Goal: Information Seeking & Learning: Find specific fact

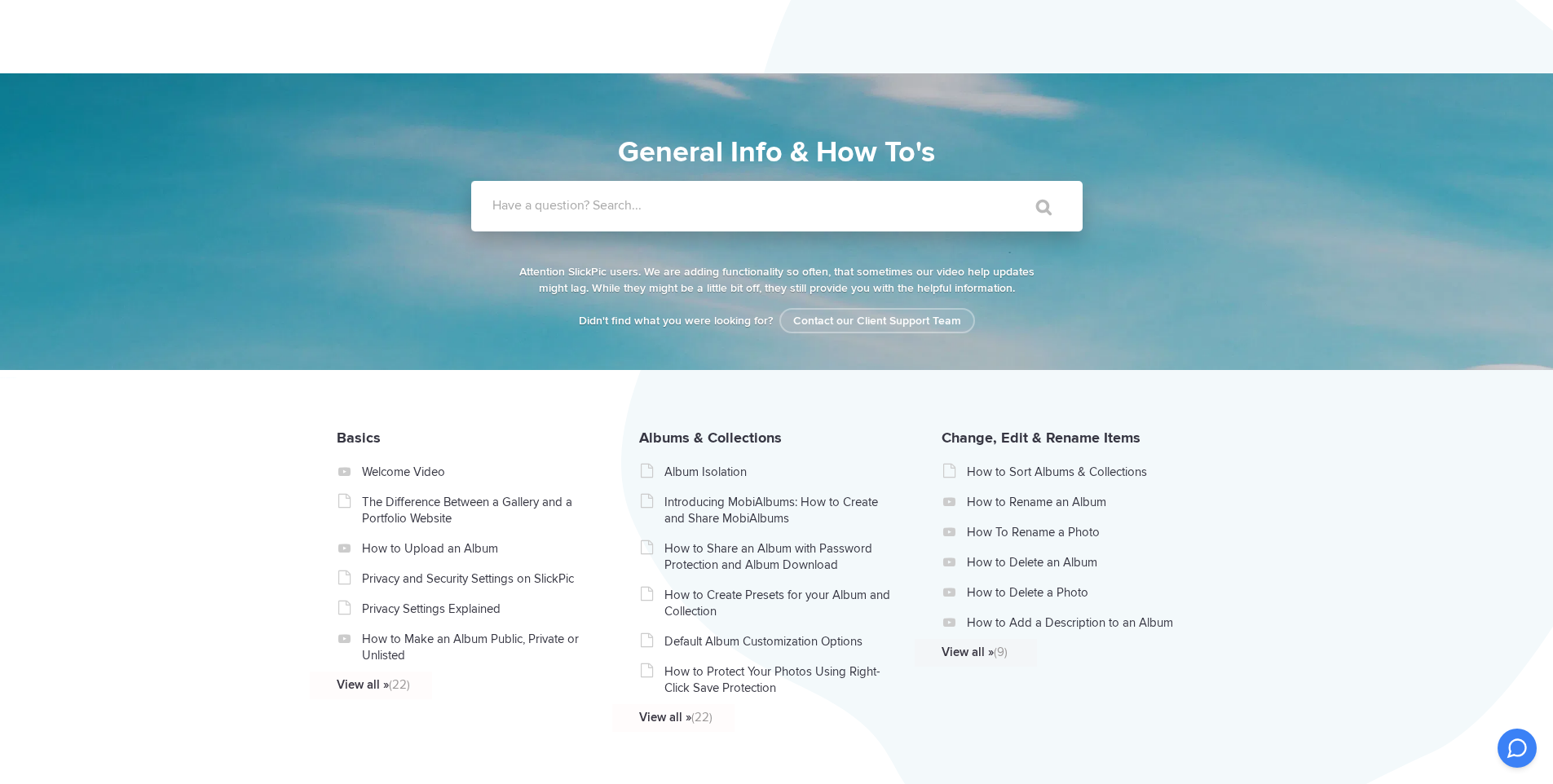
click at [733, 212] on label "Have a question? Search..." at bounding box center [797, 205] width 612 height 16
click at [733, 212] on input "Have a question? Search..." at bounding box center [744, 206] width 545 height 50
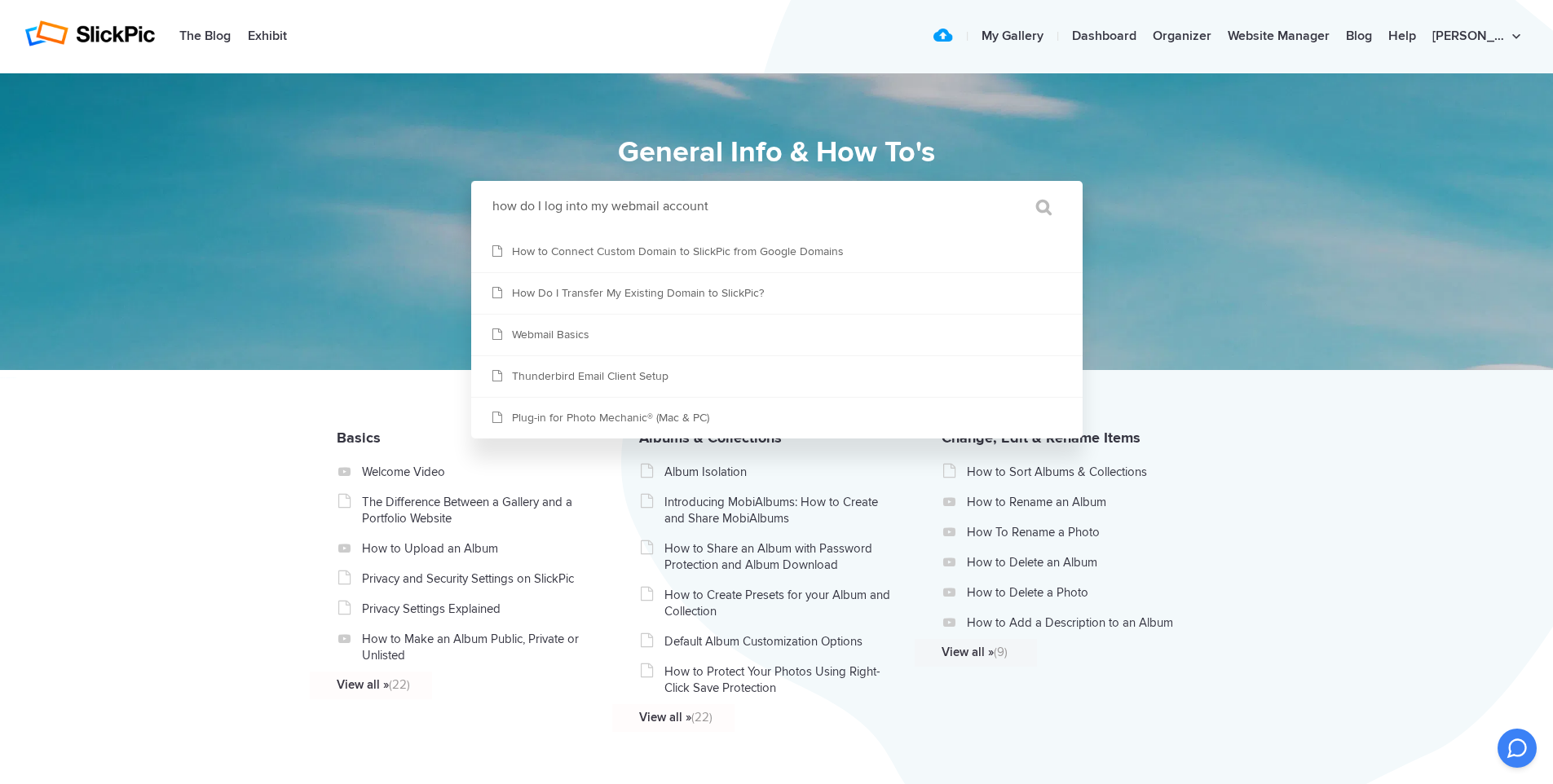
type input "how do I log into my webmail account"
click at [1002, 187] on input "" at bounding box center [1036, 206] width 69 height 39
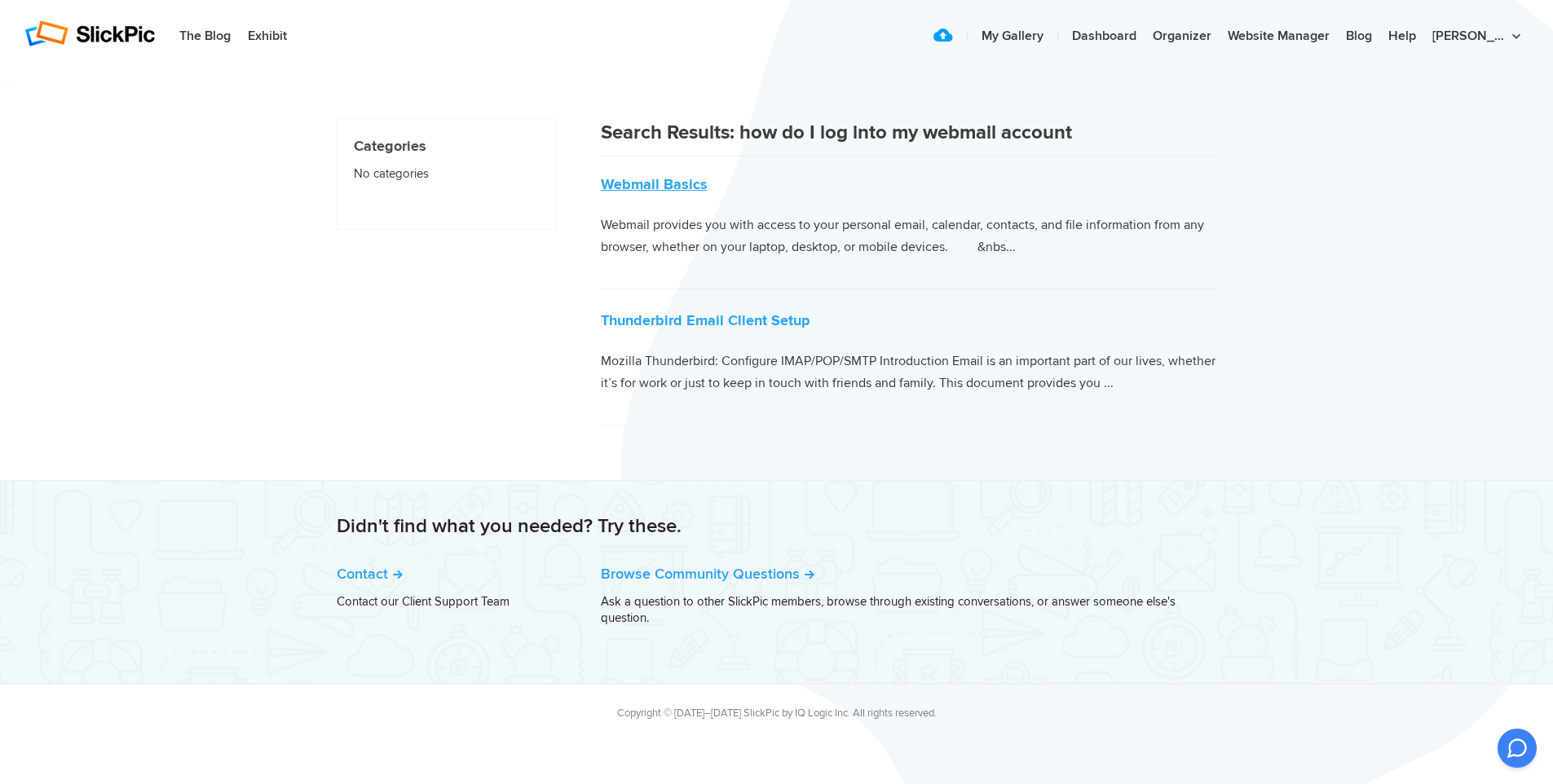
click at [678, 182] on link "Webmail Basics" at bounding box center [653, 184] width 107 height 18
